Goal: Feedback & Contribution: Submit feedback/report problem

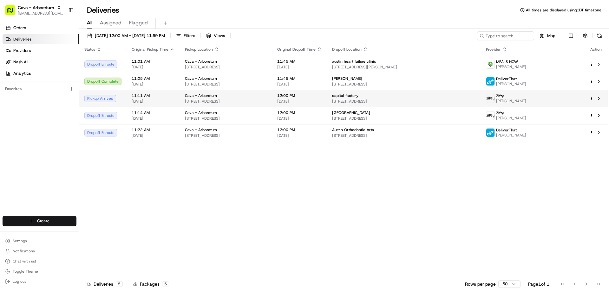
click at [592, 97] on html "Cava - Arboretum arboretum@cava.com Toggle Sidebar Orders Deliveries Providers …" at bounding box center [304, 145] width 609 height 291
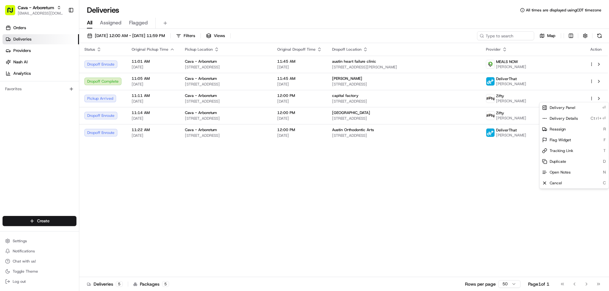
click at [599, 97] on html "Cava - Arboretum arboretum@cava.com Toggle Sidebar Orders Deliveries Providers …" at bounding box center [304, 145] width 609 height 291
click at [599, 97] on button at bounding box center [599, 99] width 8 height 8
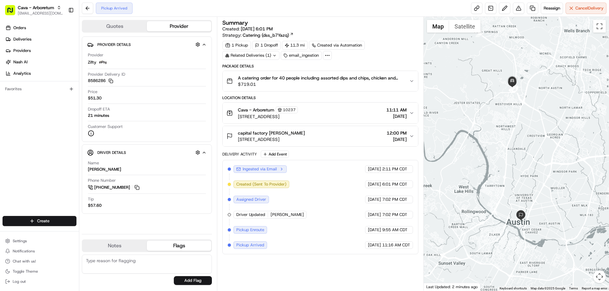
click at [187, 242] on button "Flags" at bounding box center [179, 246] width 64 height 10
click at [164, 261] on textarea at bounding box center [147, 264] width 130 height 19
type textarea "showed up 10 minutes before delivery due"
click at [204, 283] on button "Add Flag" at bounding box center [193, 281] width 38 height 9
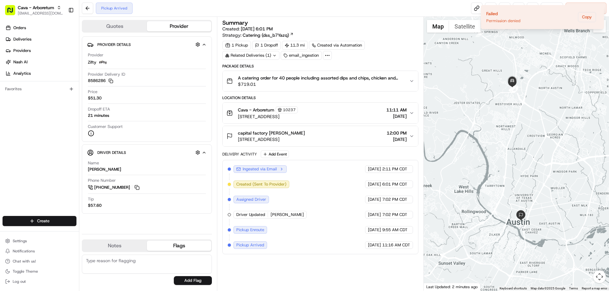
click at [386, 27] on div "Summary Created: 08/17/2025 6:01 PM Strategy: Catering (dss_b7Yazq)" at bounding box center [320, 29] width 196 height 18
click at [600, 9] on icon "Notifications (F8)" at bounding box center [598, 10] width 5 height 5
